Goal: Book appointment/travel/reservation

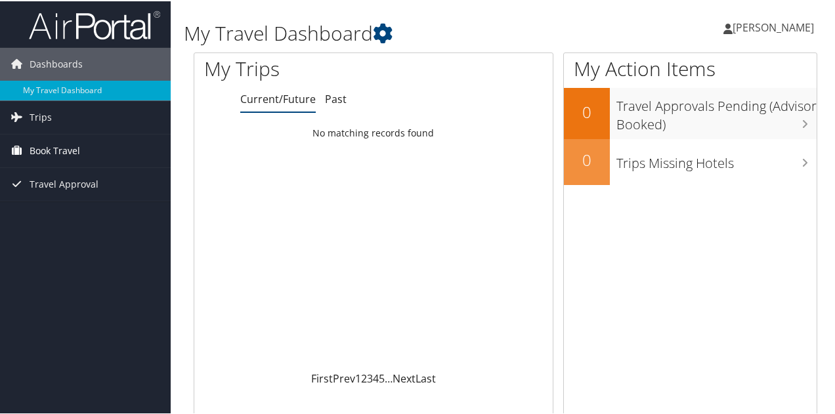
click at [68, 150] on span "Book Travel" at bounding box center [55, 149] width 51 height 33
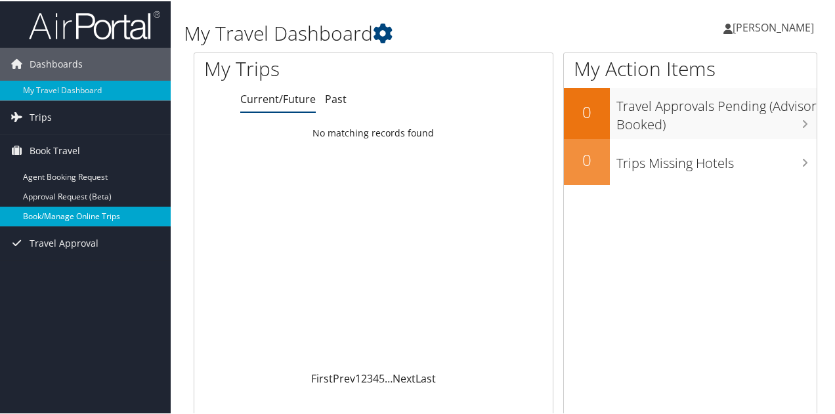
click at [81, 213] on link "Book/Manage Online Trips" at bounding box center [85, 215] width 171 height 20
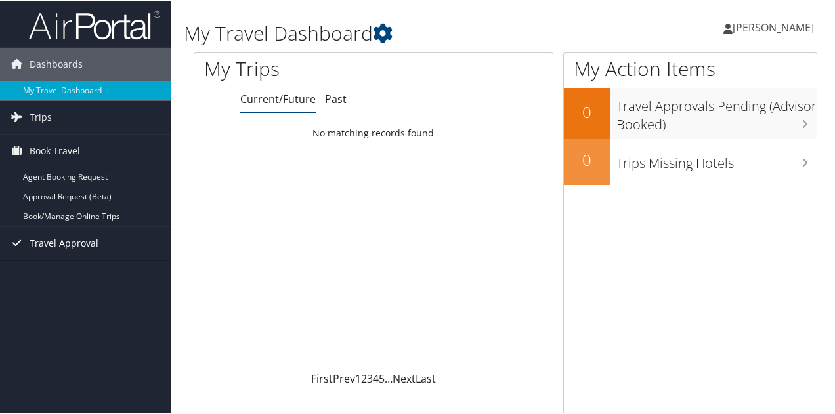
click at [83, 241] on span "Travel Approval" at bounding box center [64, 242] width 69 height 33
click at [34, 114] on span "Trips" at bounding box center [41, 116] width 22 height 33
